Goal: Check status

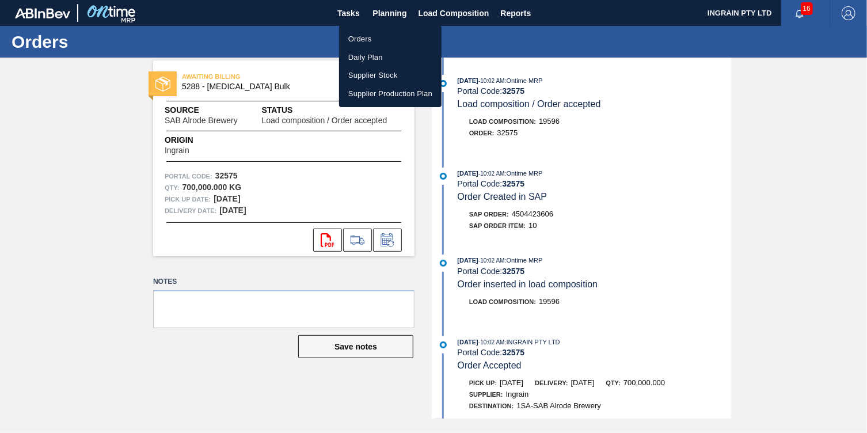
click at [360, 36] on li "Orders" at bounding box center [390, 39] width 102 height 18
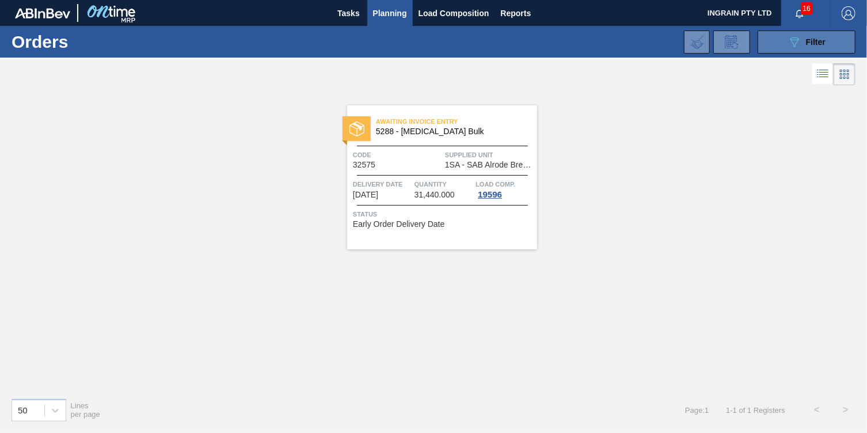
click at [782, 46] on button "089F7B8B-B2A5-4AFE-B5C0-19BA573D28AC Filter" at bounding box center [806, 41] width 98 height 23
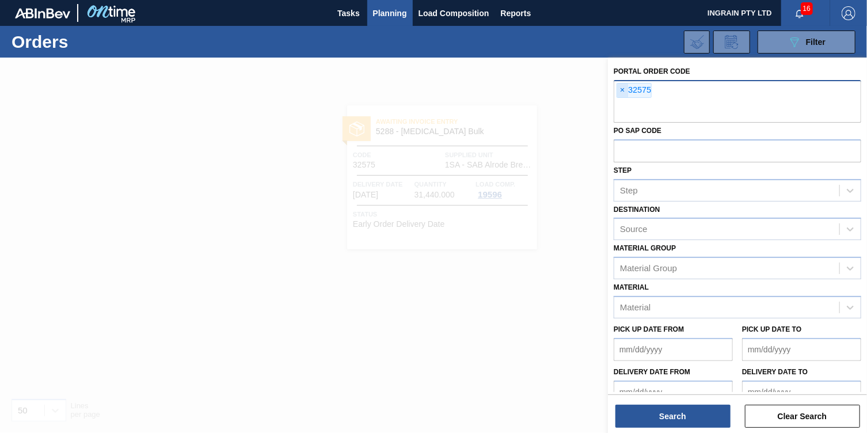
click at [619, 87] on span "×" at bounding box center [622, 90] width 11 height 14
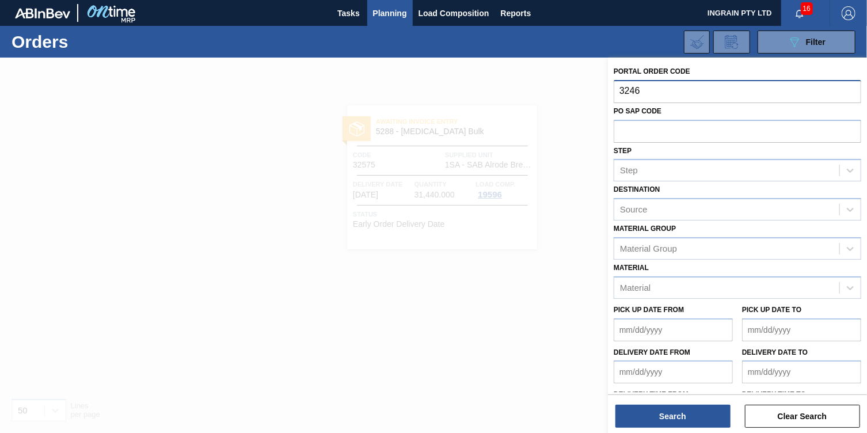
type input "32466"
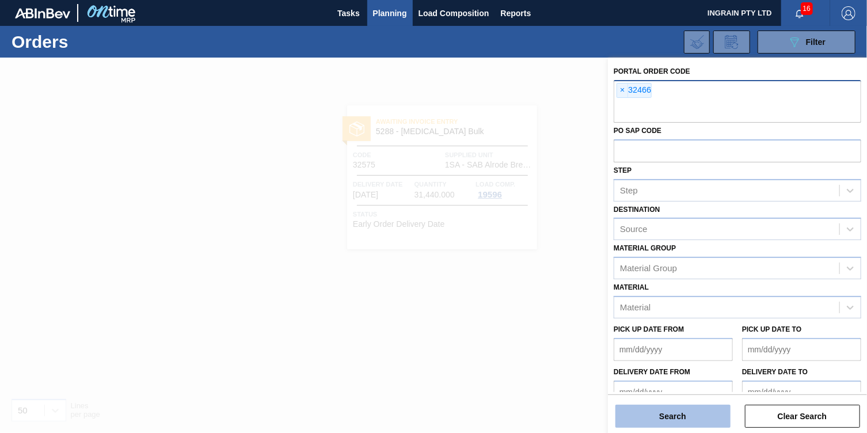
click at [690, 415] on button "Search" at bounding box center [672, 416] width 115 height 23
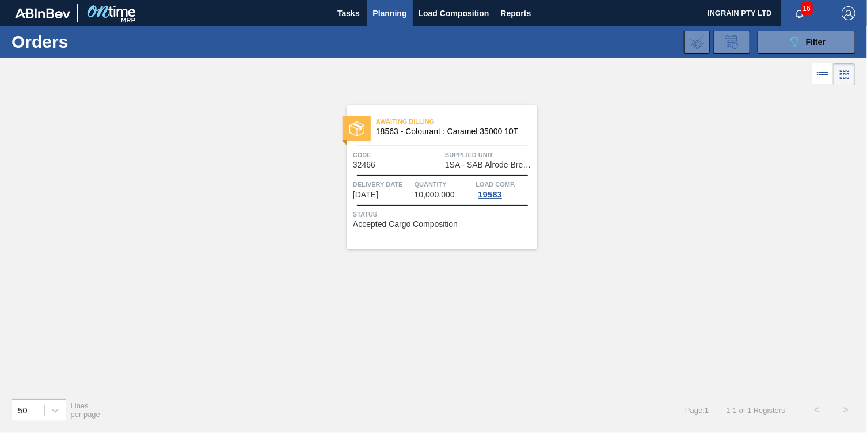
click at [489, 133] on span "18563 - Colourant : Caramel 35000 10T" at bounding box center [452, 131] width 152 height 9
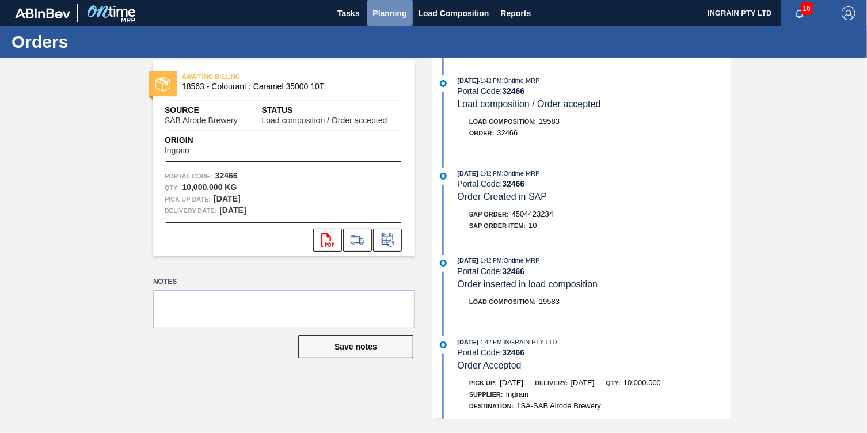
click at [382, 7] on span "Planning" at bounding box center [390, 13] width 34 height 14
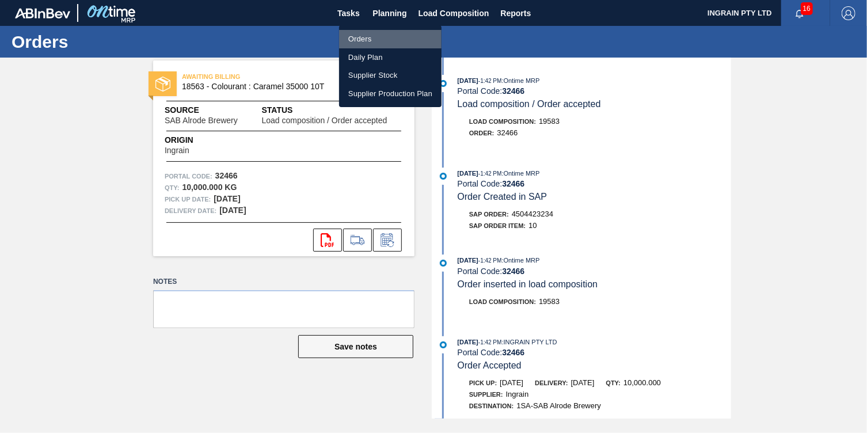
click at [372, 41] on li "Orders" at bounding box center [390, 39] width 102 height 18
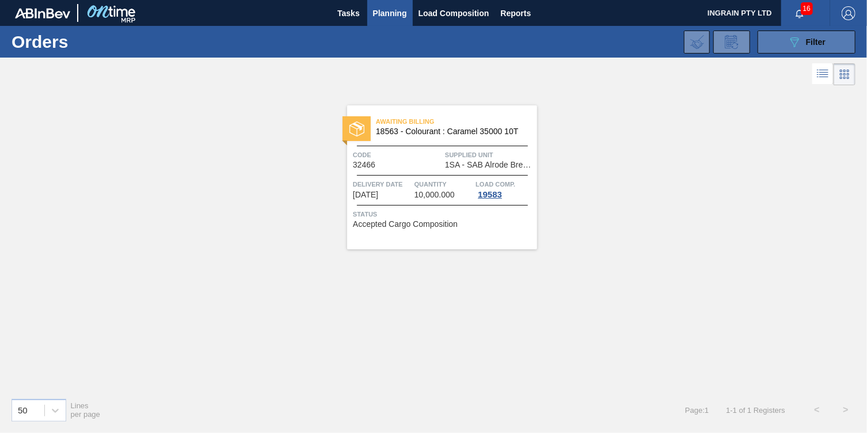
click at [785, 47] on button "089F7B8B-B2A5-4AFE-B5C0-19BA573D28AC Filter" at bounding box center [806, 41] width 98 height 23
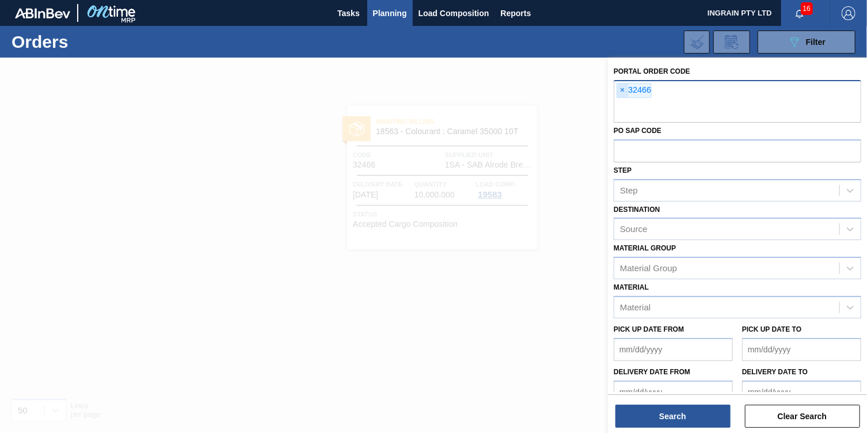
click at [619, 91] on span "×" at bounding box center [622, 90] width 11 height 14
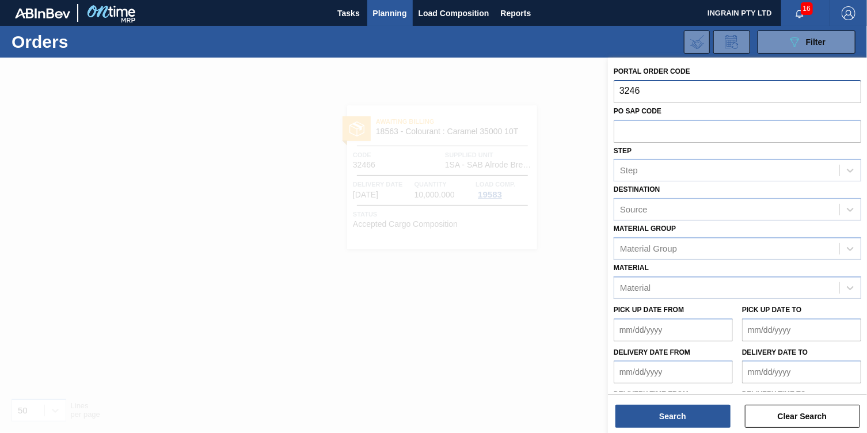
type input "32467"
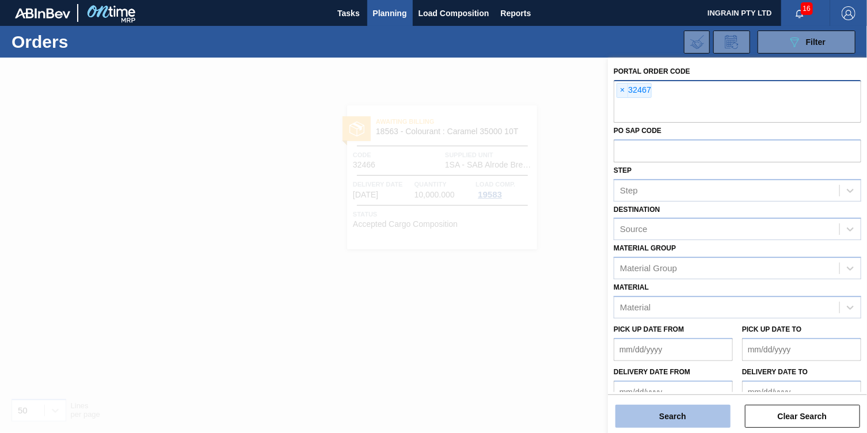
click at [634, 416] on button "Search" at bounding box center [672, 416] width 115 height 23
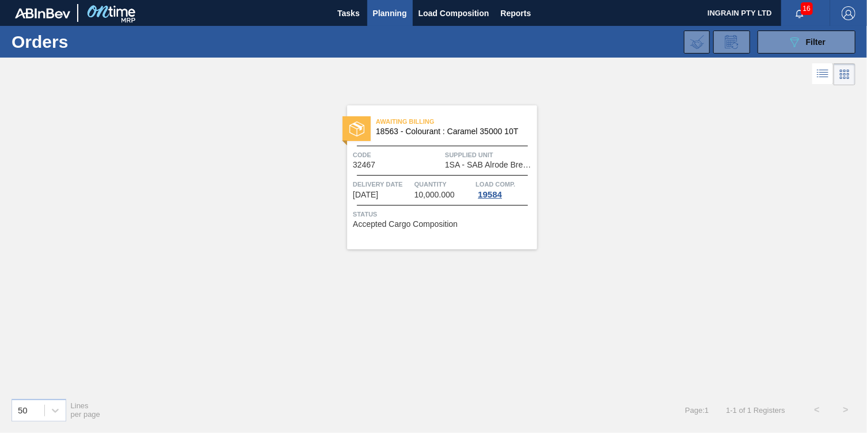
click at [437, 158] on span "Code" at bounding box center [397, 155] width 89 height 12
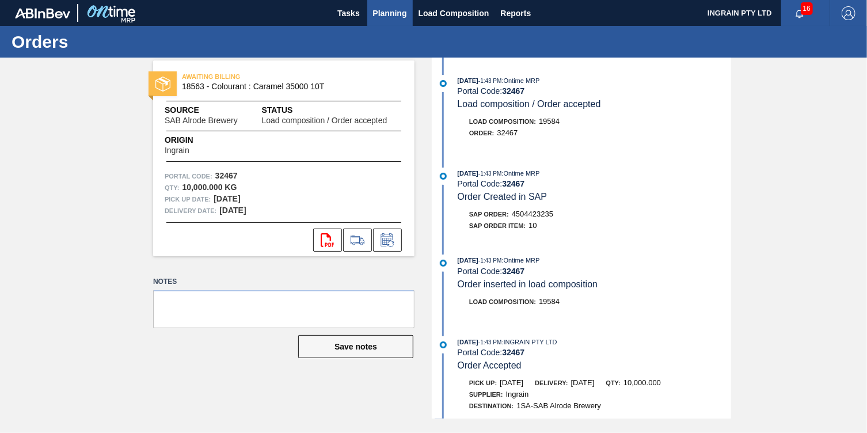
click at [391, 11] on span "Planning" at bounding box center [390, 13] width 34 height 14
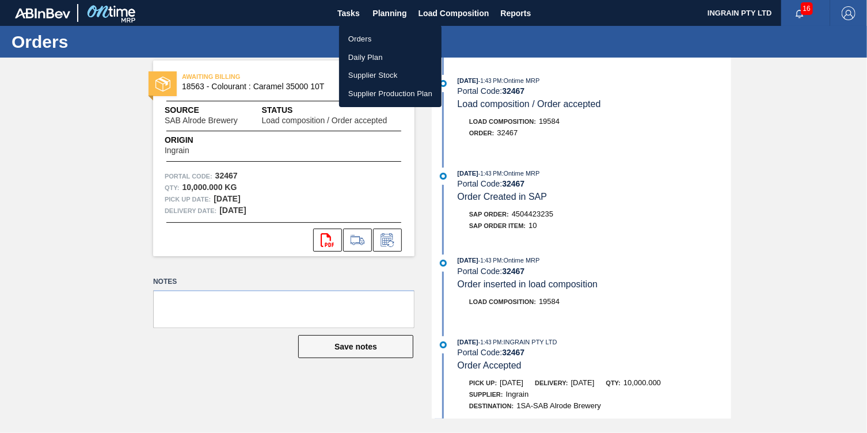
click at [366, 36] on li "Orders" at bounding box center [390, 39] width 102 height 18
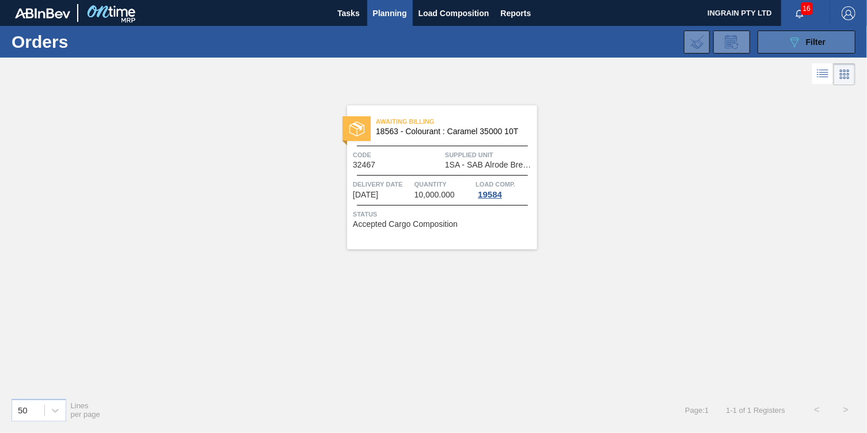
click at [799, 36] on icon "089F7B8B-B2A5-4AFE-B5C0-19BA573D28AC" at bounding box center [794, 42] width 14 height 14
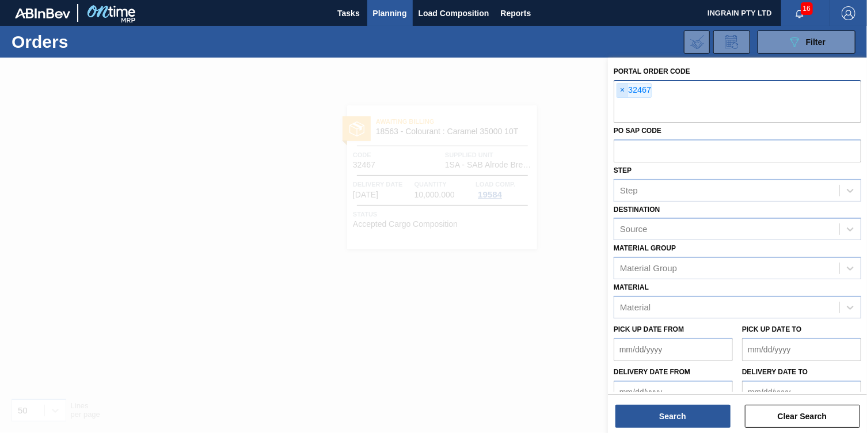
click at [625, 91] on span "×" at bounding box center [622, 90] width 11 height 14
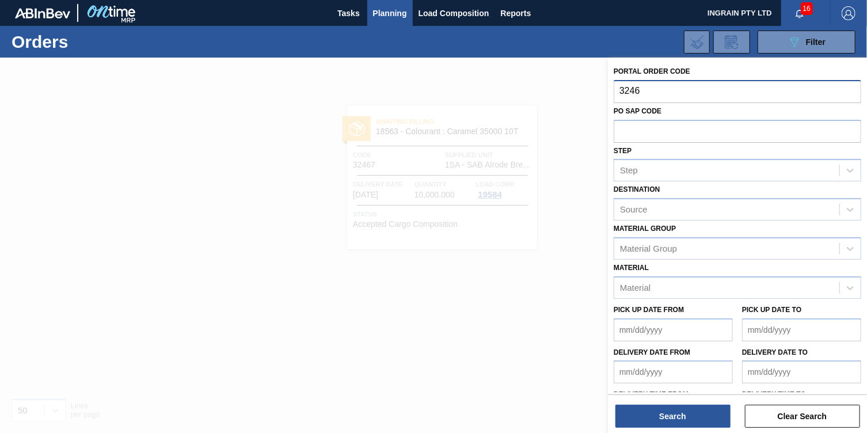
type input "32468"
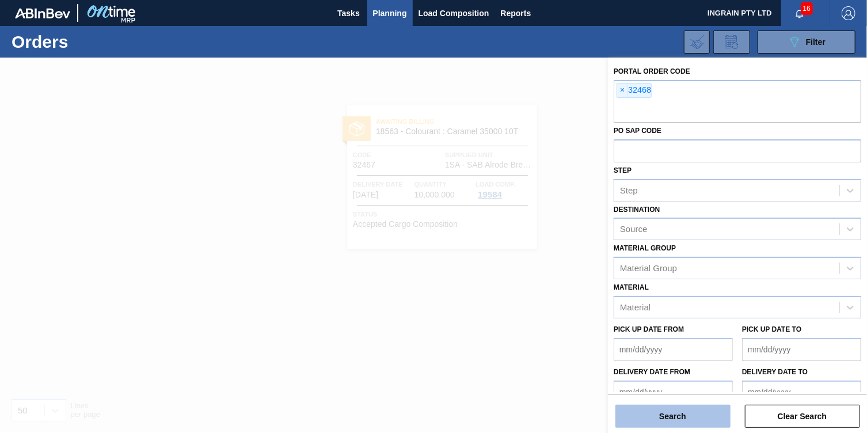
click at [676, 410] on button "Search" at bounding box center [672, 416] width 115 height 23
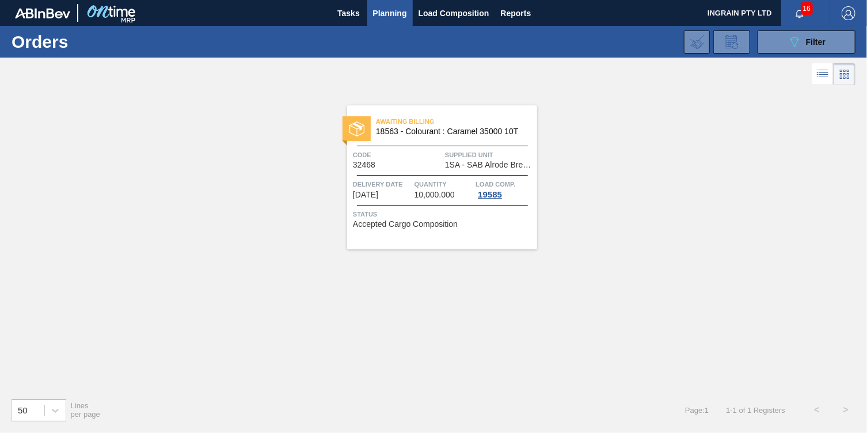
click at [503, 135] on span "18563 - Colourant : Caramel 35000 10T" at bounding box center [452, 131] width 152 height 9
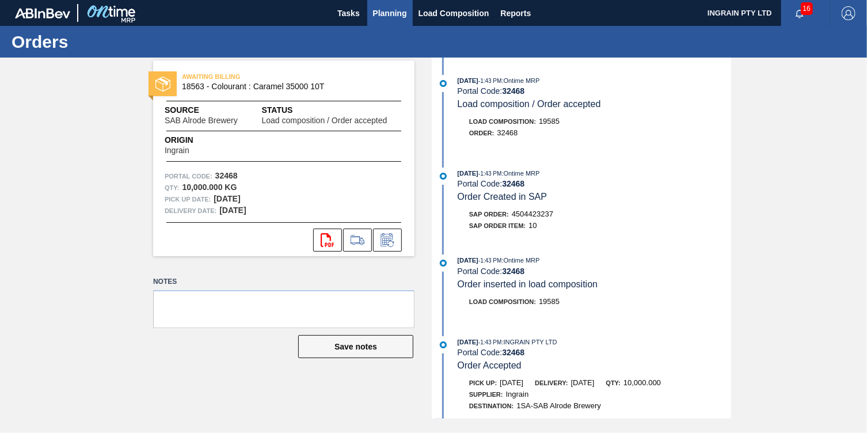
click at [403, 9] on span "Planning" at bounding box center [390, 13] width 34 height 14
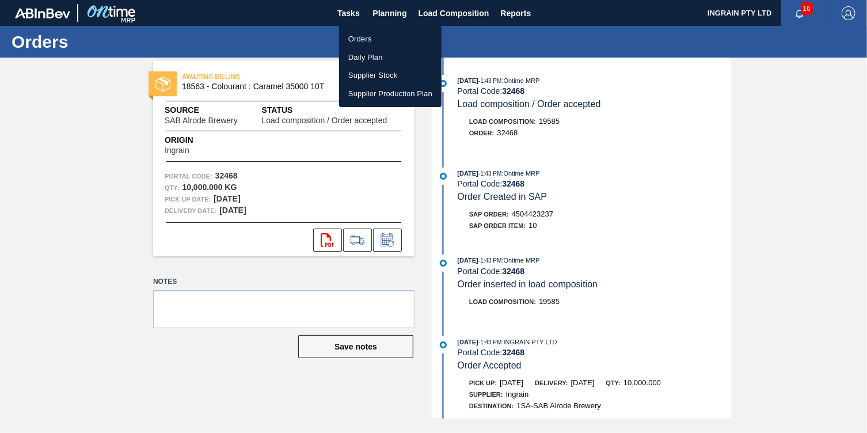
click at [367, 38] on li "Orders" at bounding box center [390, 39] width 102 height 18
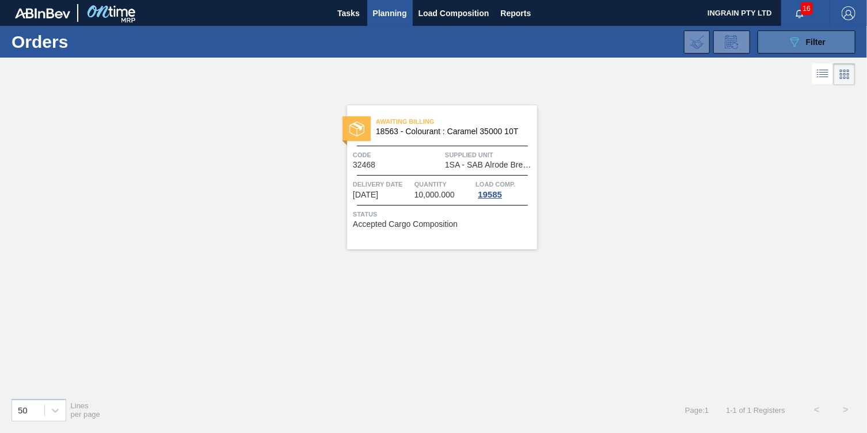
click at [794, 32] on button "089F7B8B-B2A5-4AFE-B5C0-19BA573D28AC Filter" at bounding box center [806, 41] width 98 height 23
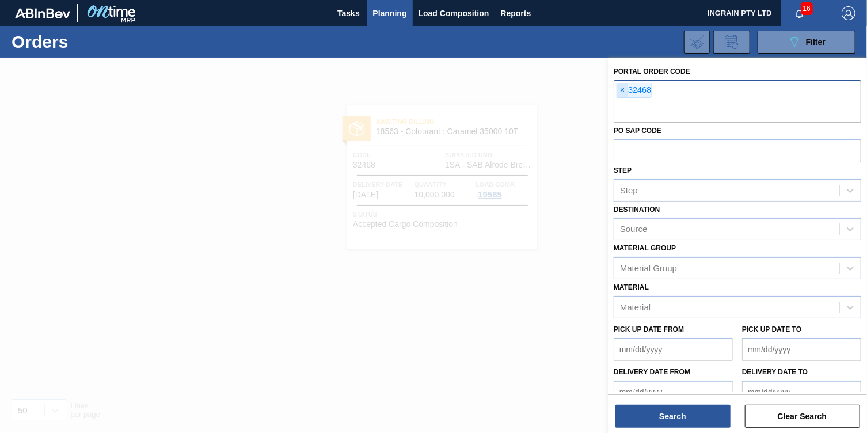
click at [621, 91] on span "×" at bounding box center [622, 90] width 11 height 14
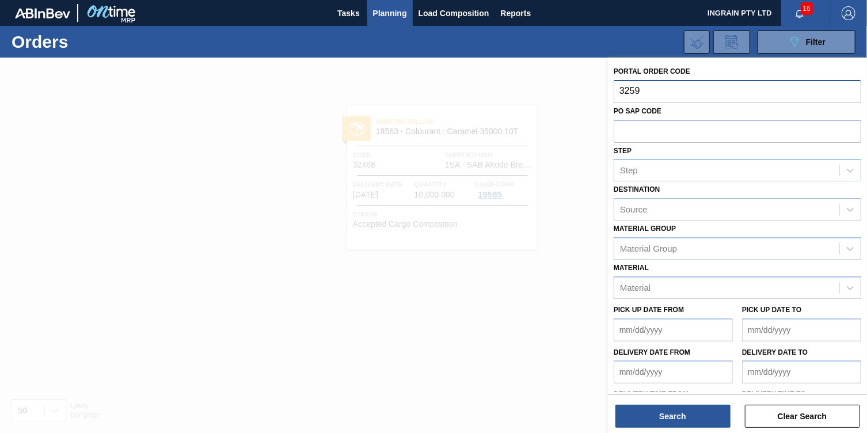
type input "32596"
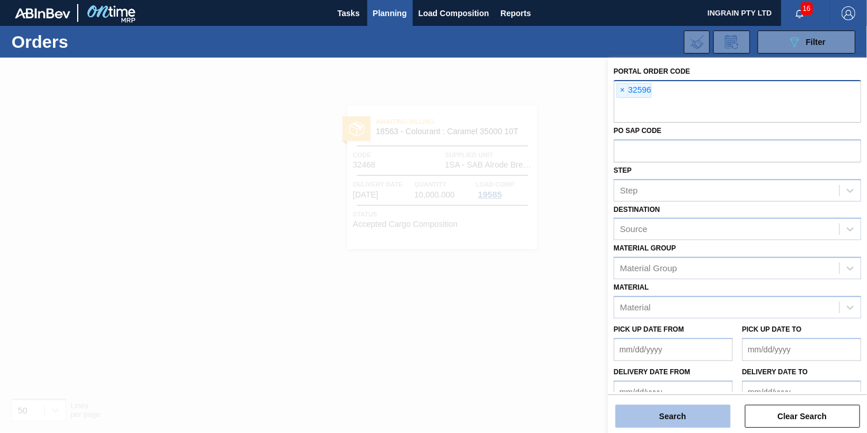
click at [689, 413] on button "Search" at bounding box center [672, 416] width 115 height 23
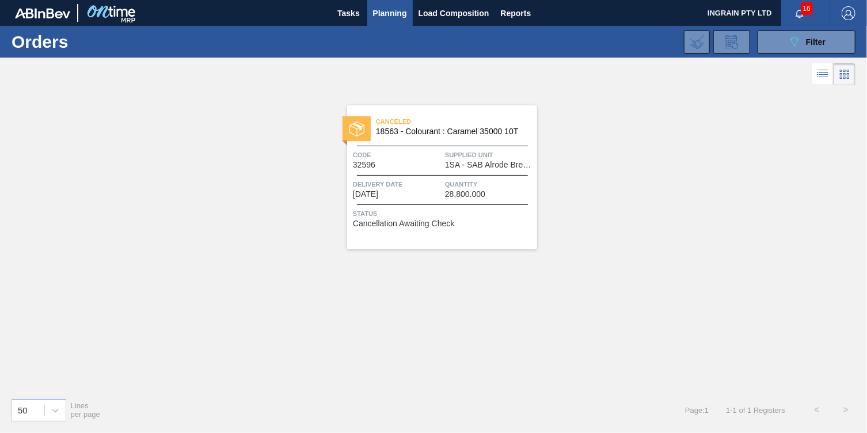
click at [476, 167] on span "1SA - SAB Alrode Brewery" at bounding box center [489, 165] width 89 height 9
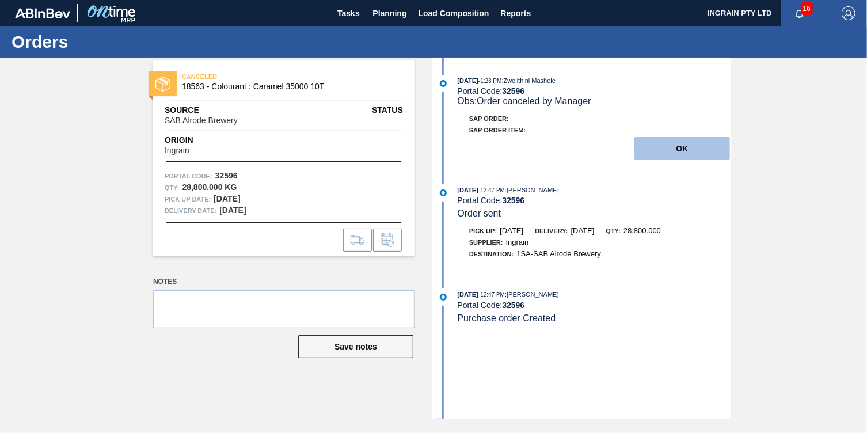
click at [692, 149] on button "OK" at bounding box center [682, 148] width 96 height 23
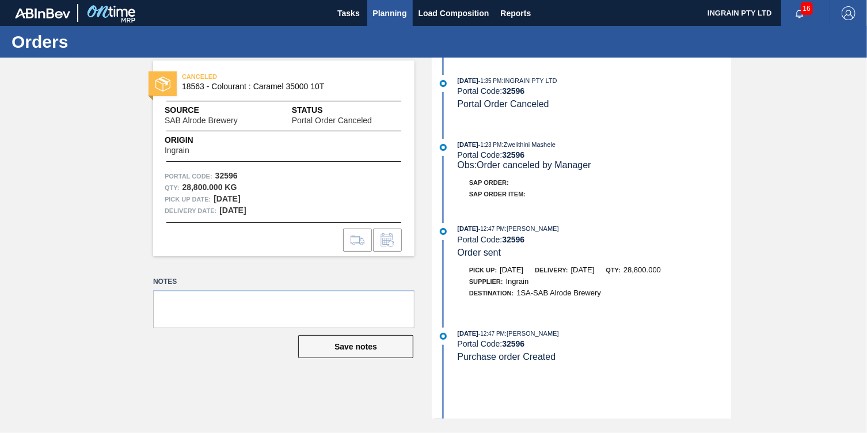
click at [383, 9] on span "Planning" at bounding box center [390, 13] width 34 height 14
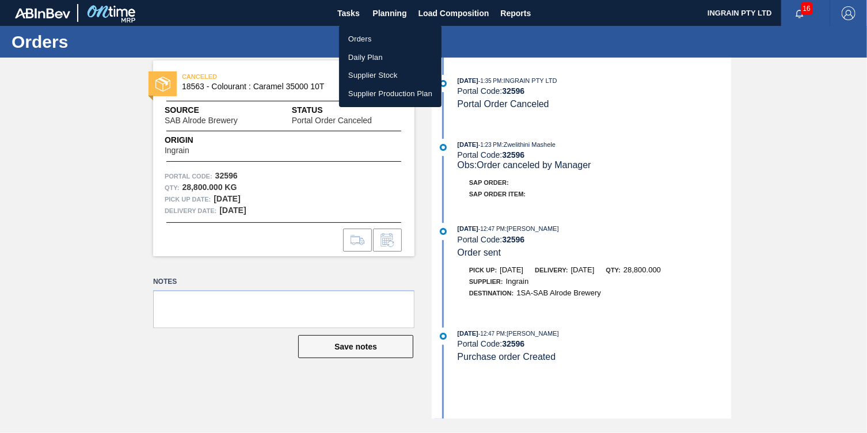
drag, startPoint x: 356, startPoint y: 39, endPoint x: 466, endPoint y: 59, distance: 111.7
click at [356, 39] on li "Orders" at bounding box center [390, 39] width 102 height 18
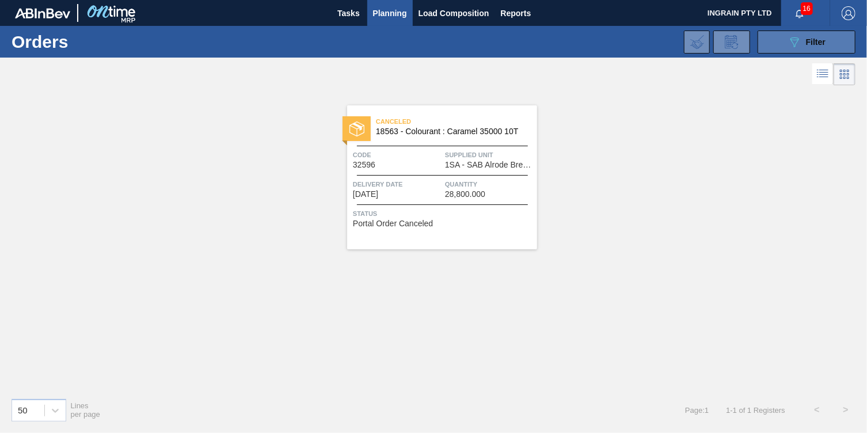
click at [771, 45] on button "089F7B8B-B2A5-4AFE-B5C0-19BA573D28AC Filter" at bounding box center [806, 41] width 98 height 23
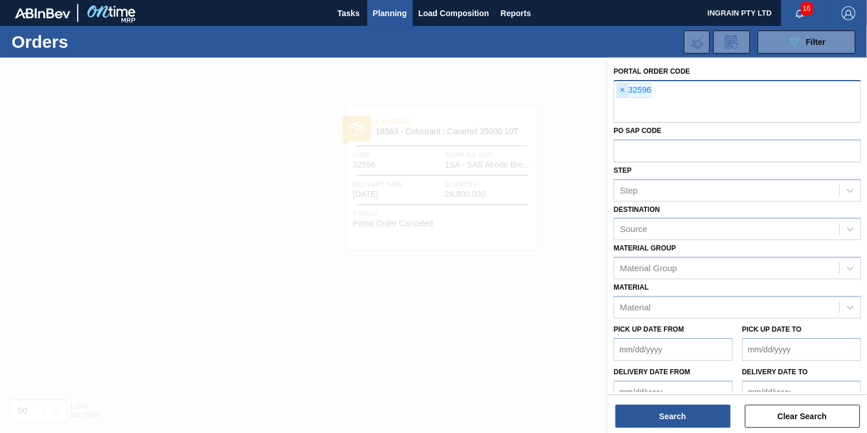
click at [623, 87] on span "×" at bounding box center [622, 90] width 11 height 14
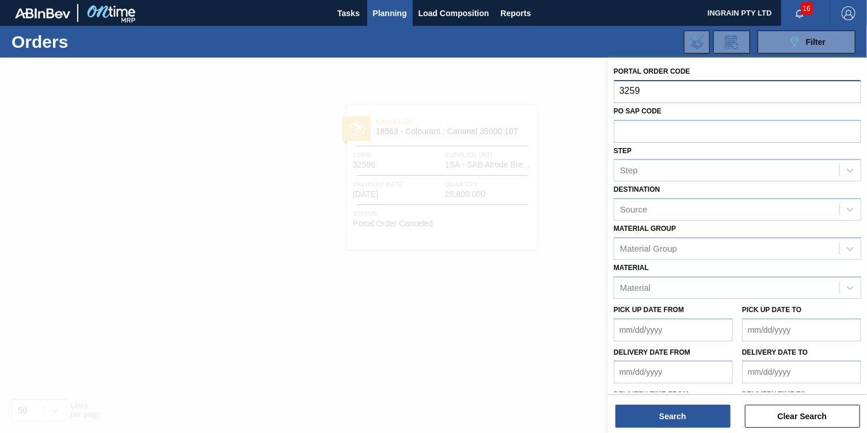
type input "32597"
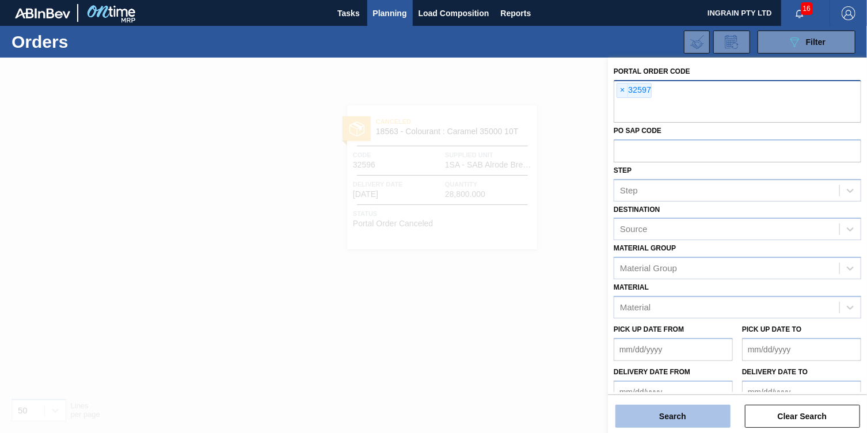
click at [651, 409] on button "Search" at bounding box center [672, 416] width 115 height 23
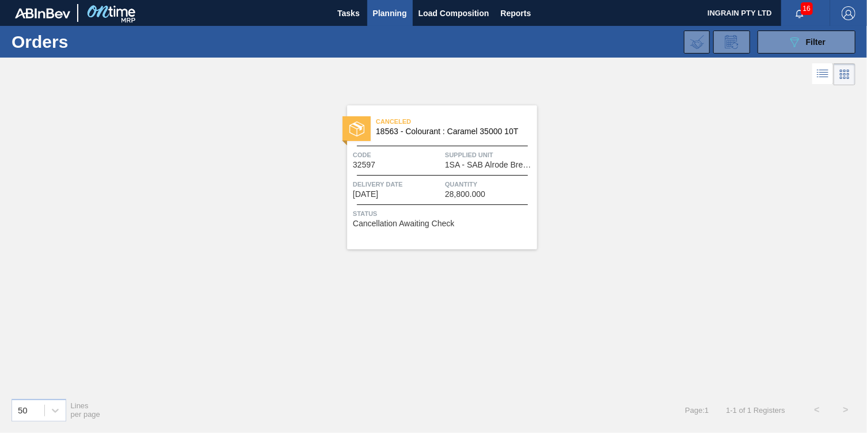
click at [498, 171] on div "Canceled 18563 - Colourant : Caramel 35000 10T Code 32597 Supplied Unit 1SA - S…" at bounding box center [442, 177] width 190 height 144
